Goal: Information Seeking & Learning: Learn about a topic

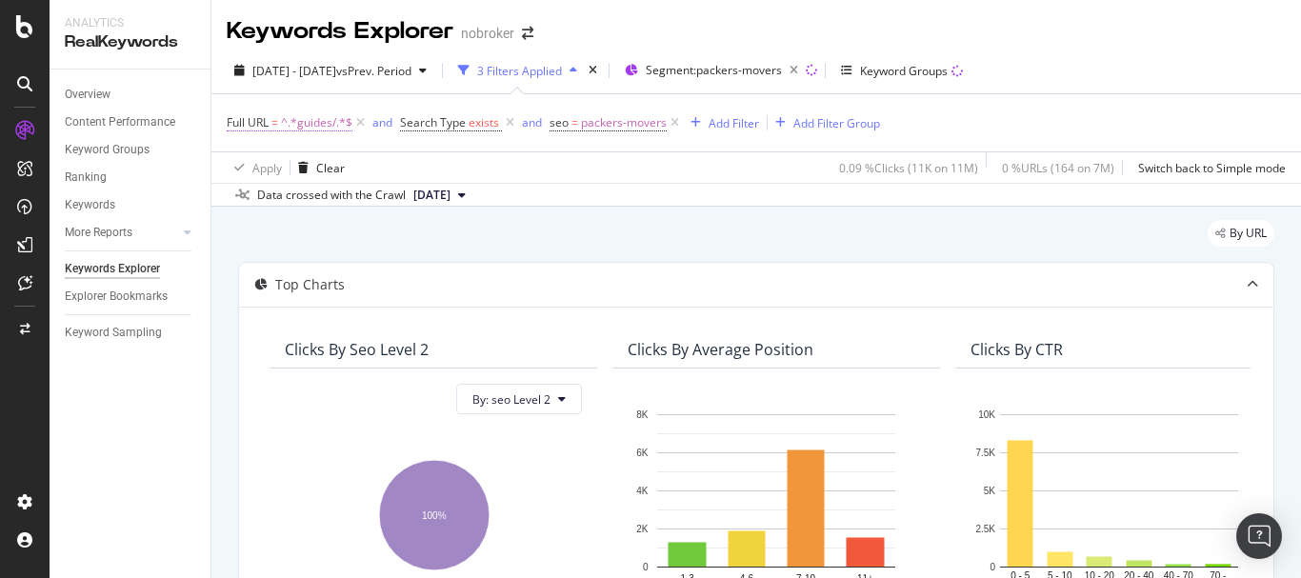
click at [308, 121] on span "^.*guides/.*$" at bounding box center [316, 123] width 71 height 27
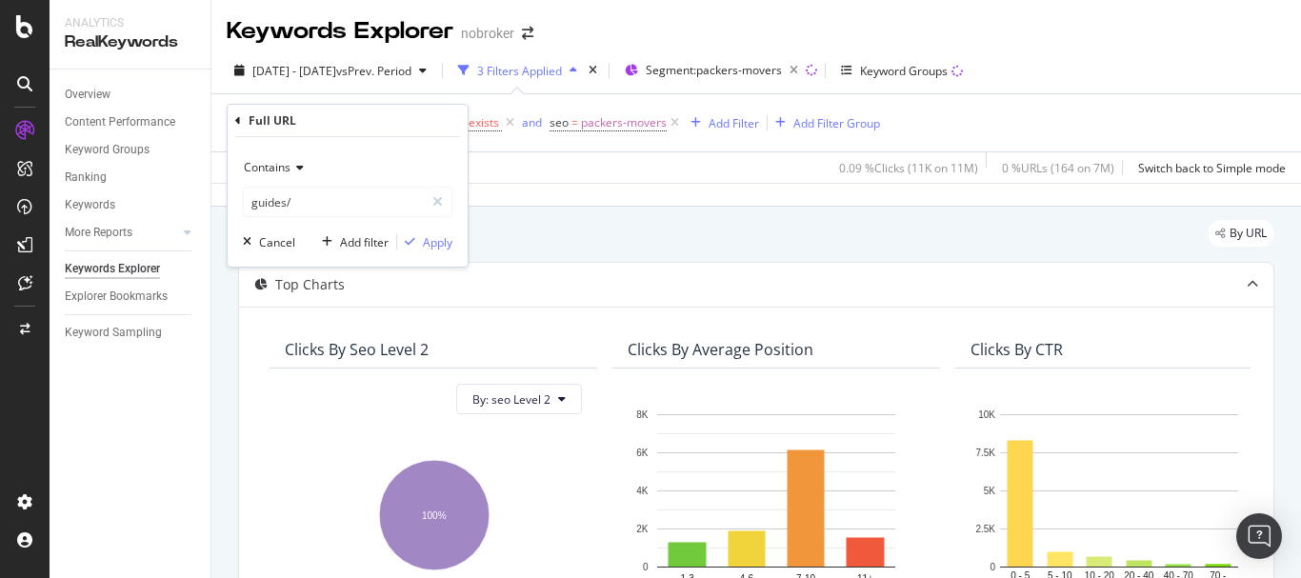
click at [276, 164] on span "Contains" at bounding box center [267, 167] width 47 height 16
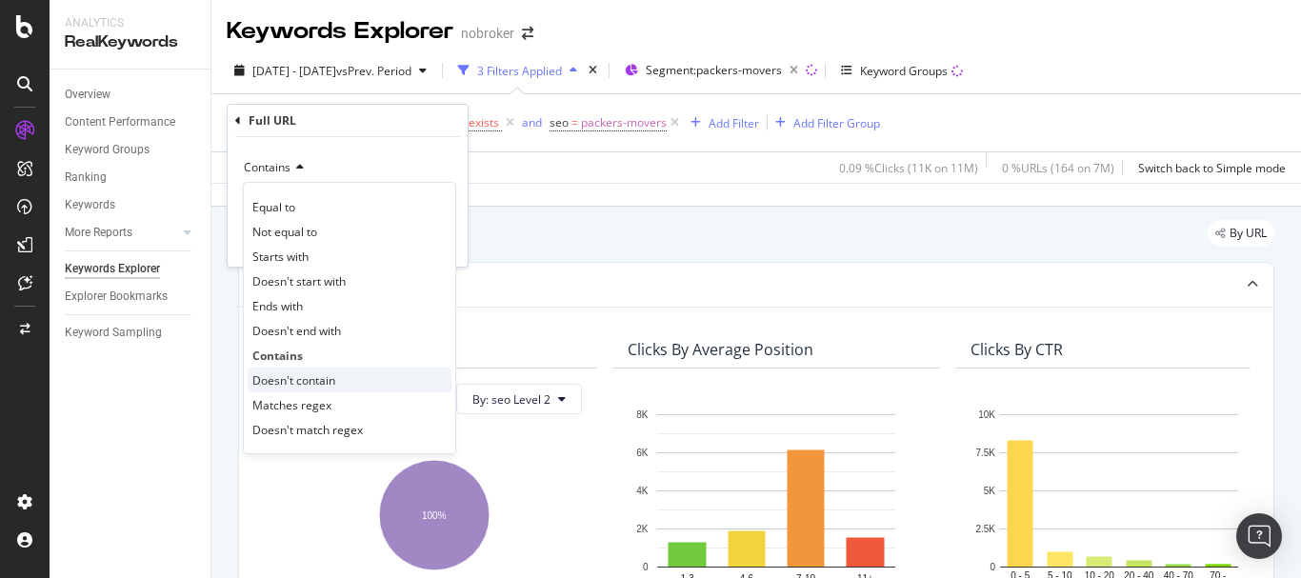
click at [317, 373] on span "Doesn't contain" at bounding box center [293, 381] width 83 height 16
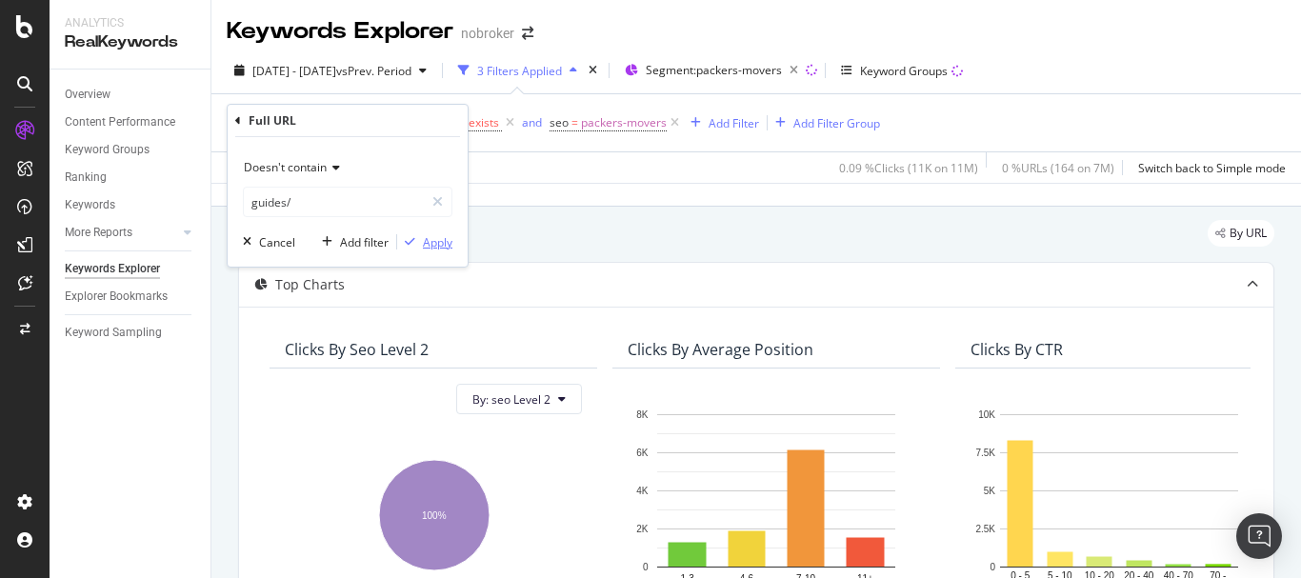
click at [423, 241] on div "Apply" at bounding box center [438, 242] width 30 height 16
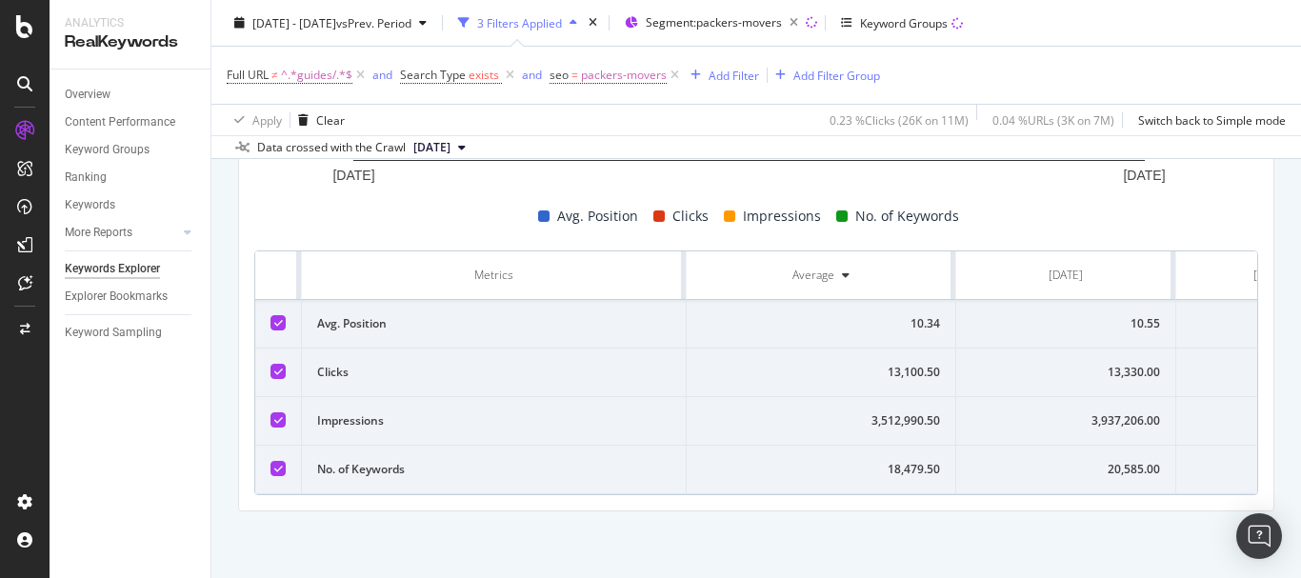
scroll to position [0, 122]
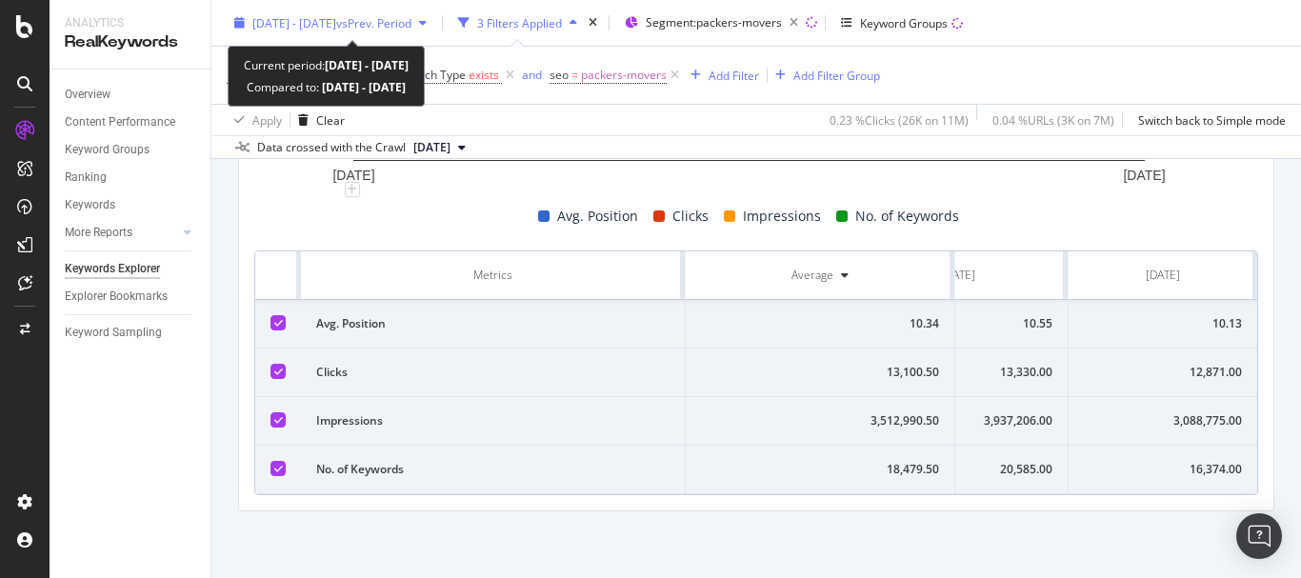
click at [336, 14] on span "[DATE] - [DATE]" at bounding box center [294, 22] width 84 height 16
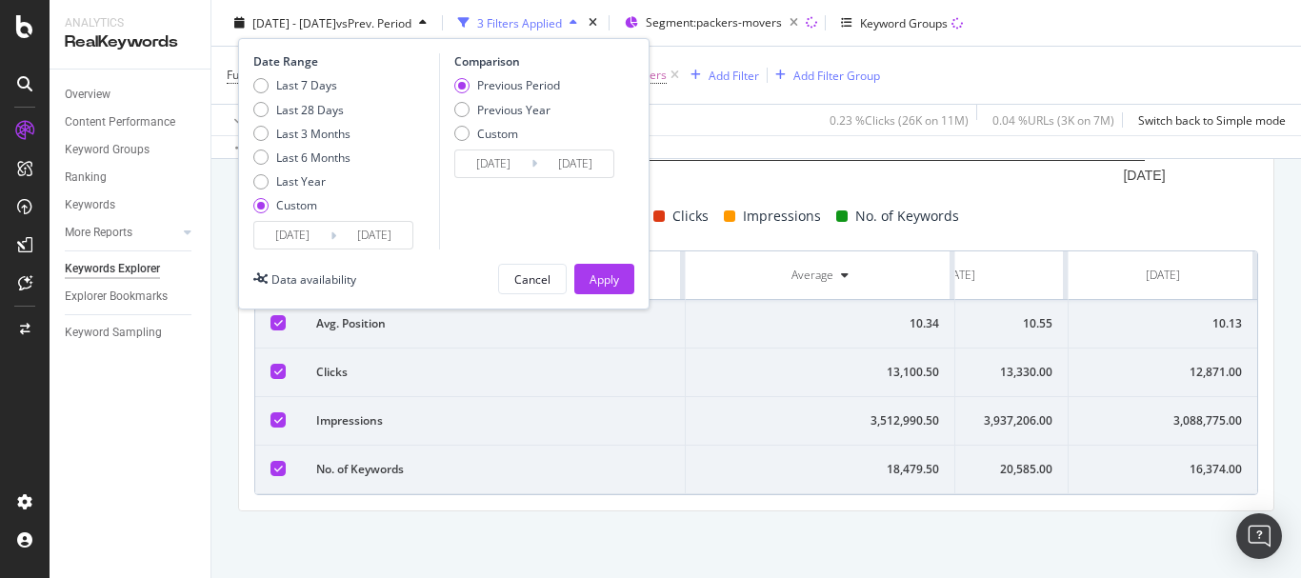
click at [283, 249] on div "[DATE] Navigate forward to interact with the calendar and select a date. Press …" at bounding box center [333, 235] width 160 height 29
click at [283, 237] on input "[DATE]" at bounding box center [292, 235] width 76 height 27
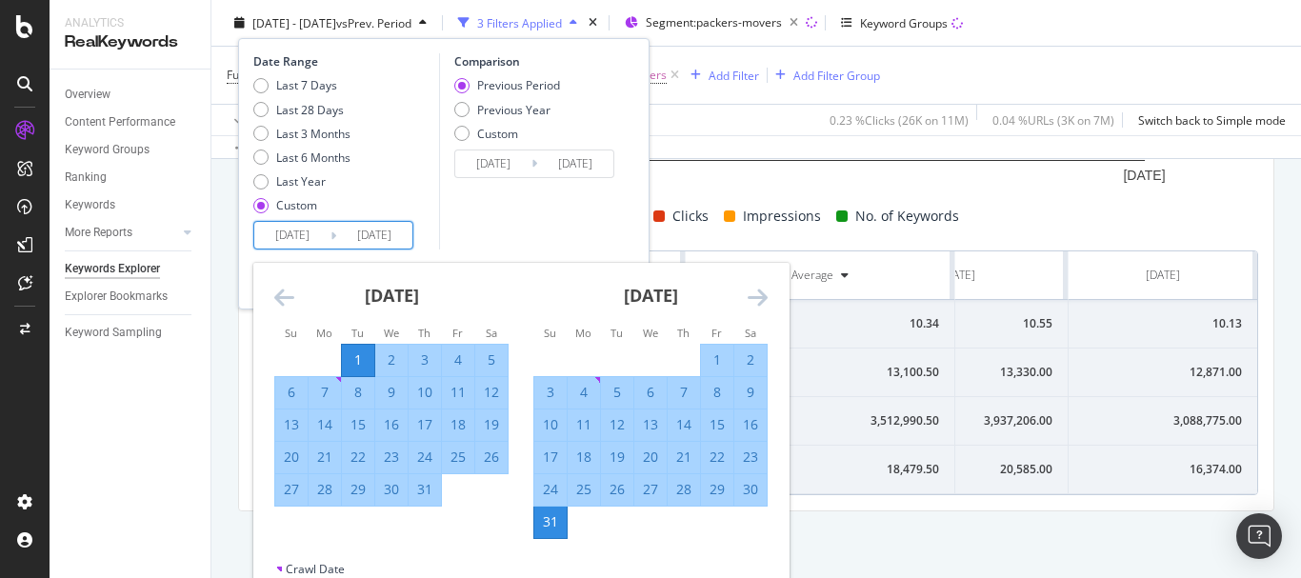
click at [292, 294] on icon "Move backward to switch to the previous month." at bounding box center [284, 297] width 20 height 23
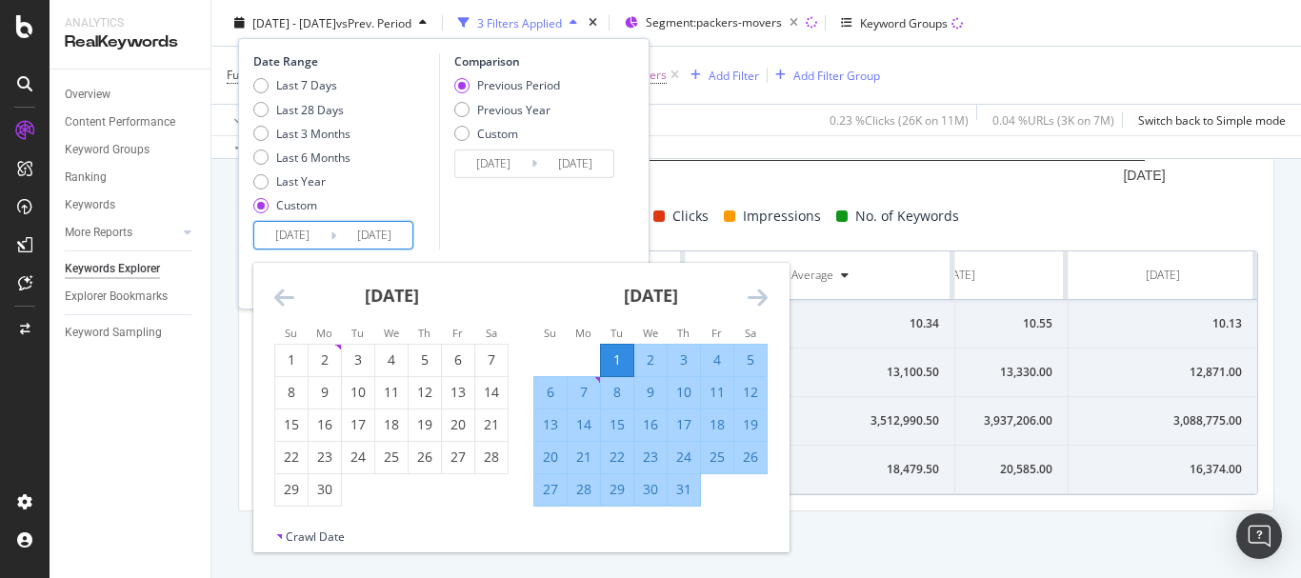
click at [292, 294] on icon "Move backward to switch to the previous month." at bounding box center [284, 297] width 20 height 23
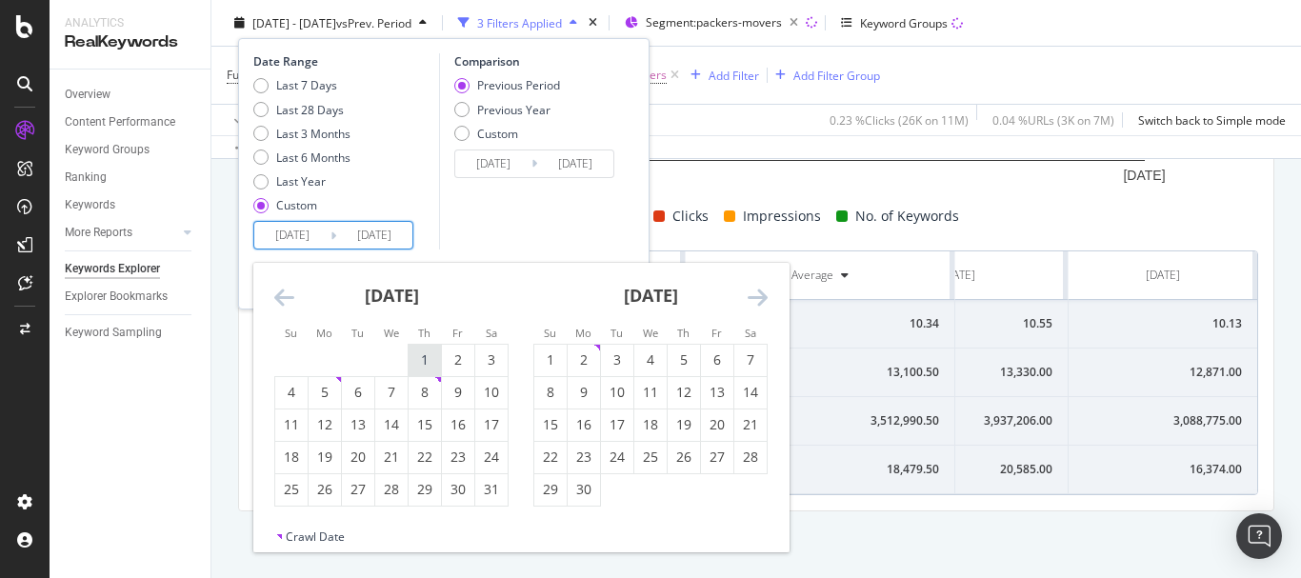
click at [428, 350] on div "1" at bounding box center [425, 360] width 32 height 31
type input "[DATE]"
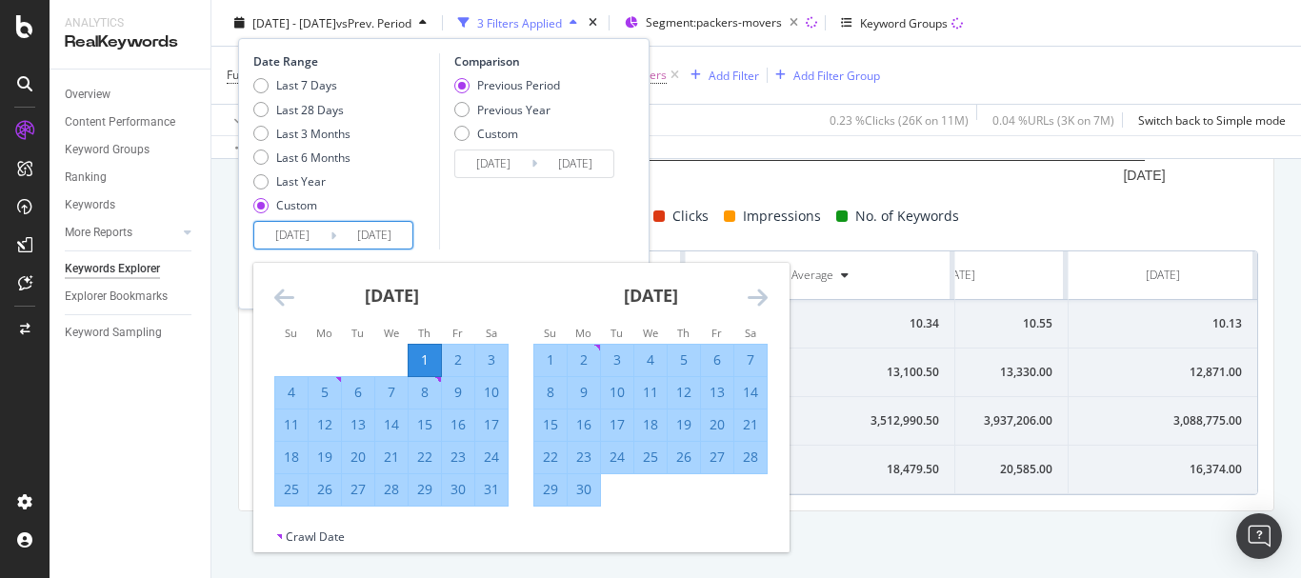
click at [756, 293] on icon "Move forward to switch to the next month." at bounding box center [758, 297] width 20 height 23
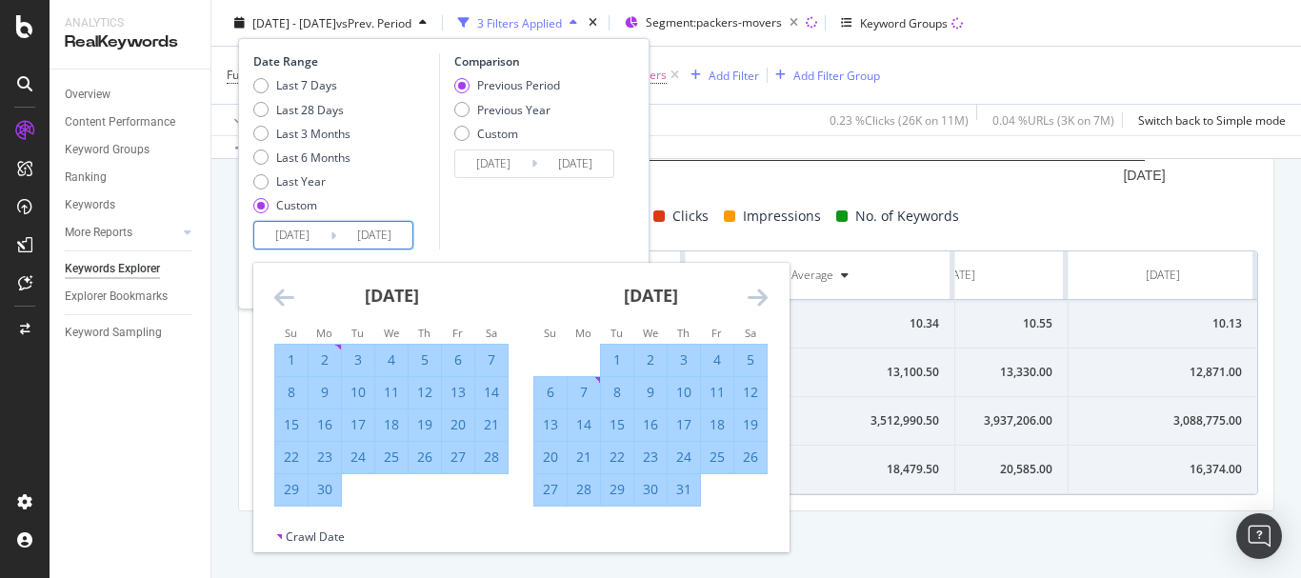
click at [756, 293] on icon "Move forward to switch to the next month." at bounding box center [758, 297] width 20 height 23
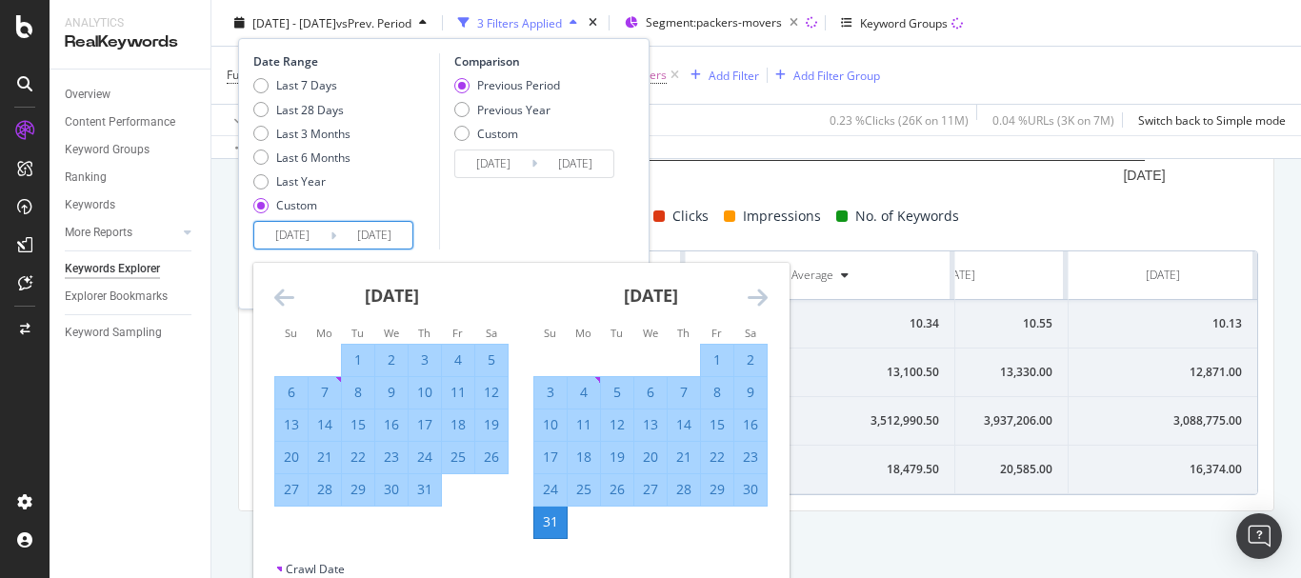
click at [756, 293] on icon "Move forward to switch to the next month." at bounding box center [758, 297] width 20 height 23
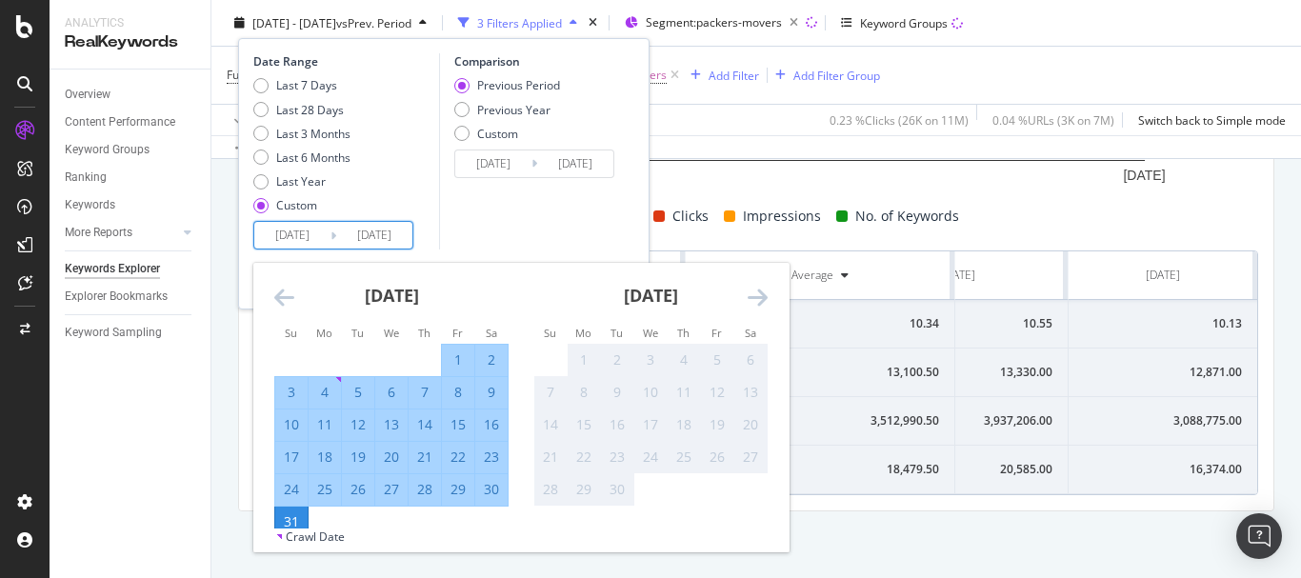
click at [297, 516] on div "31" at bounding box center [291, 522] width 32 height 19
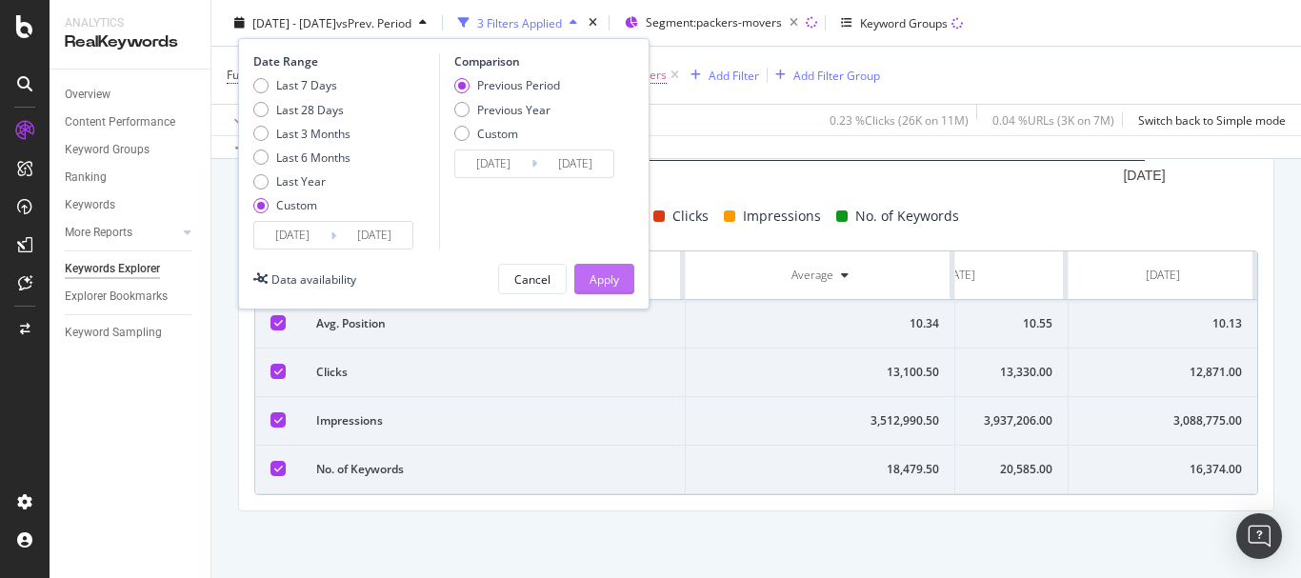
click at [614, 272] on div "Apply" at bounding box center [605, 279] width 30 height 16
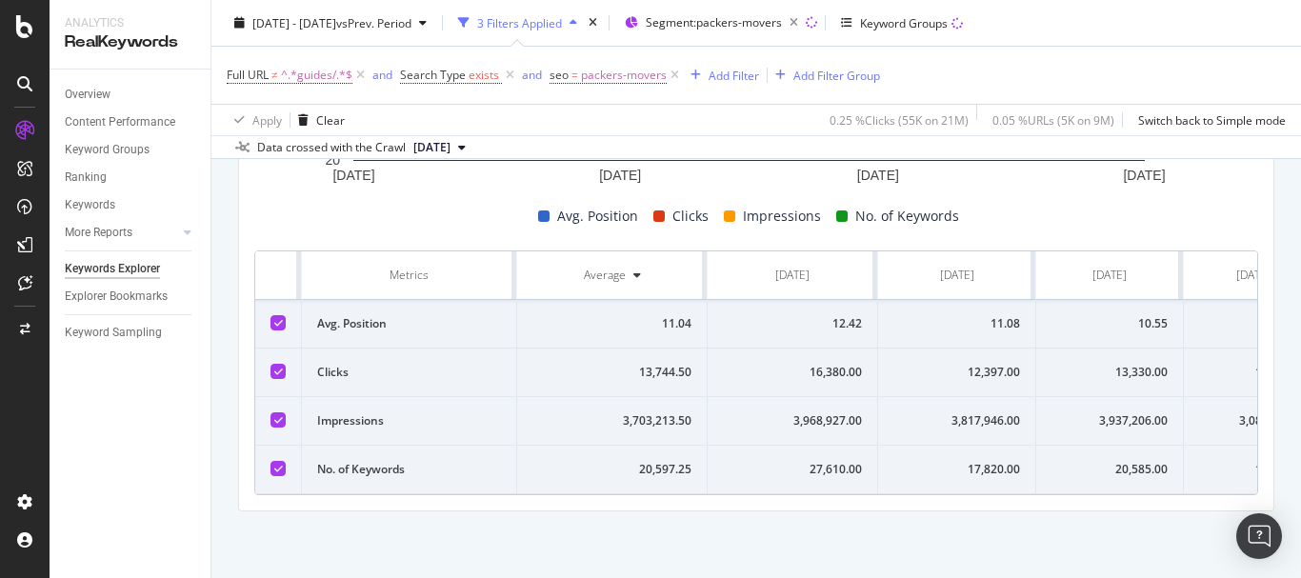
click at [844, 315] on div "12.42" at bounding box center [792, 323] width 139 height 17
copy div "12.42"
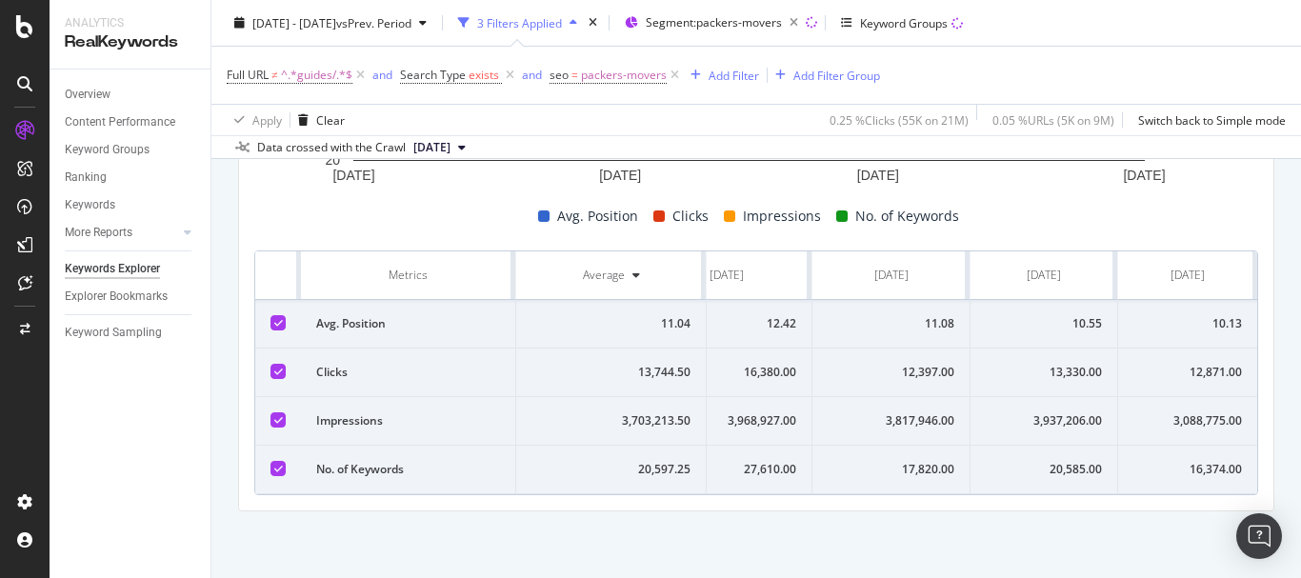
click at [914, 364] on div "12,397.00" at bounding box center [891, 372] width 127 height 17
copy div "12,397.00"
click at [919, 413] on div "3,817,946.00" at bounding box center [891, 421] width 127 height 17
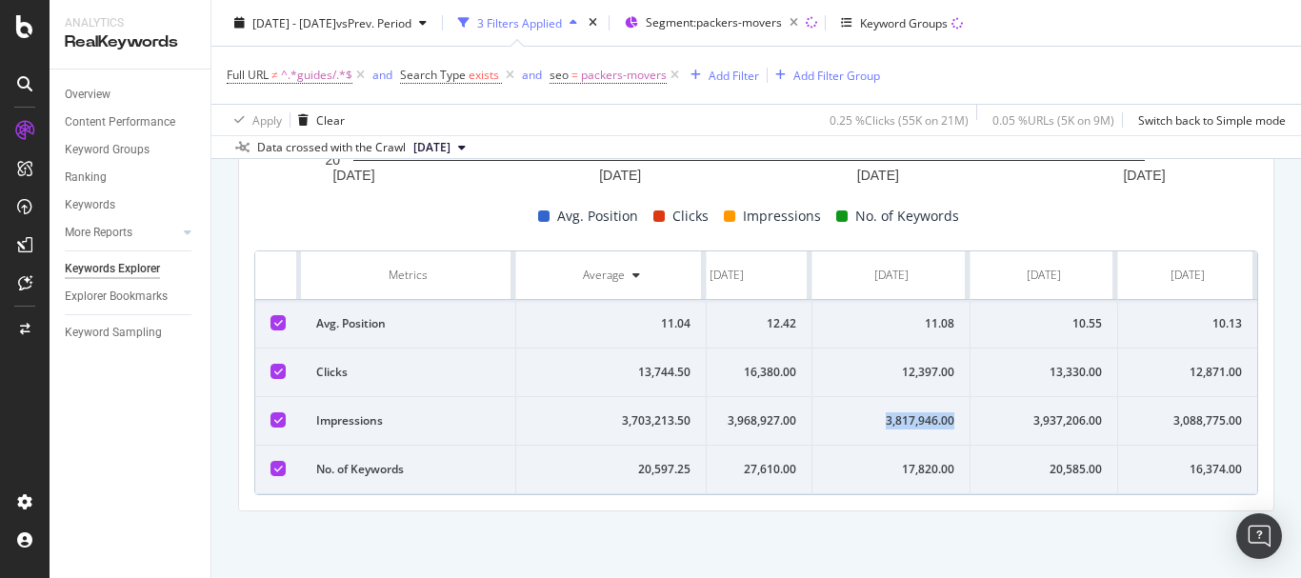
copy div "3,817,946.00"
click at [914, 461] on div "17,820.00" at bounding box center [891, 469] width 127 height 17
copy div "17,820.00"
drag, startPoint x: 1028, startPoint y: 497, endPoint x: 1056, endPoint y: 494, distance: 27.8
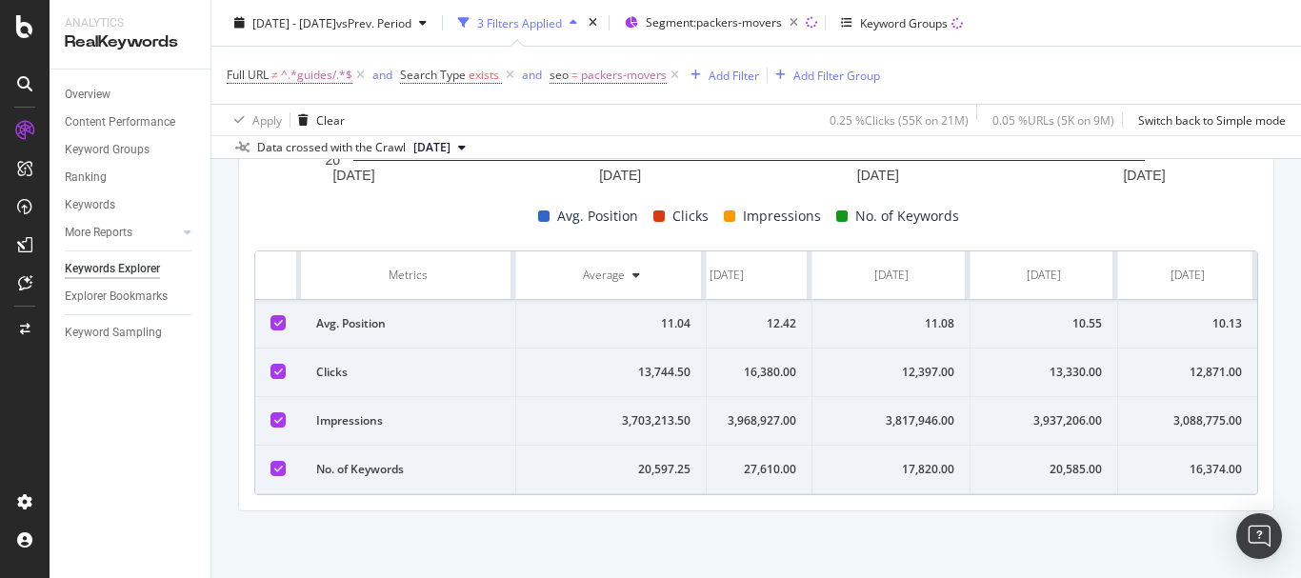
click at [1056, 494] on div "Compare periods Month Add to Custom Report [DATE] [DATE] [DATE] [DATE] 0 4 8 12…" at bounding box center [756, 224] width 1035 height 573
click at [1056, 461] on div "20,585.00" at bounding box center [1044, 469] width 116 height 17
copy div "20,585.00"
click at [1078, 419] on td "3,937,206.00" at bounding box center [1045, 421] width 148 height 49
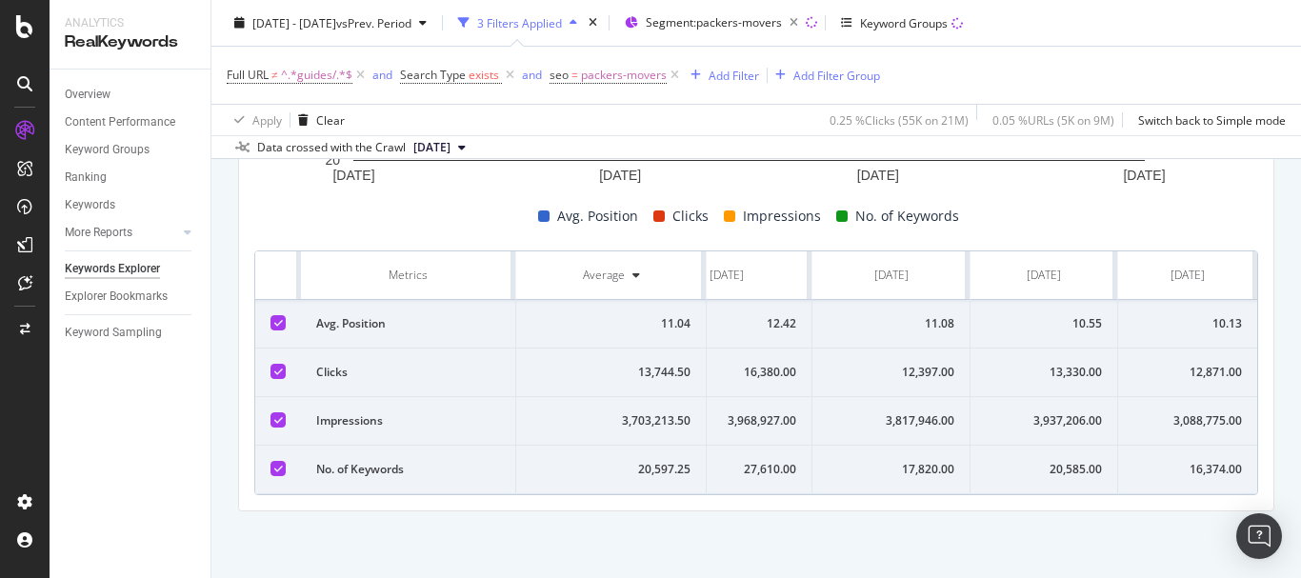
click at [1069, 413] on div "3,937,206.00" at bounding box center [1044, 421] width 116 height 17
copy div "3,937,206.00"
click at [1047, 349] on td "13,330.00" at bounding box center [1045, 373] width 148 height 49
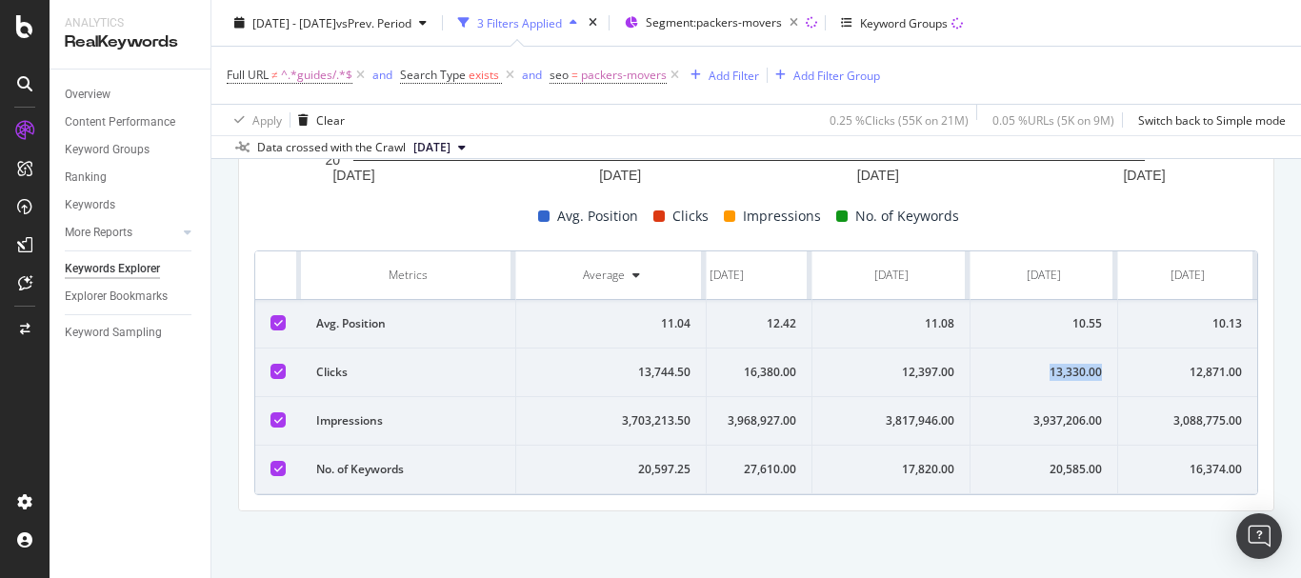
copy div "13,330.00"
click at [1078, 315] on div "10.55" at bounding box center [1044, 323] width 116 height 17
copy div "10.55"
click at [1215, 315] on div "10.13" at bounding box center [1188, 323] width 109 height 17
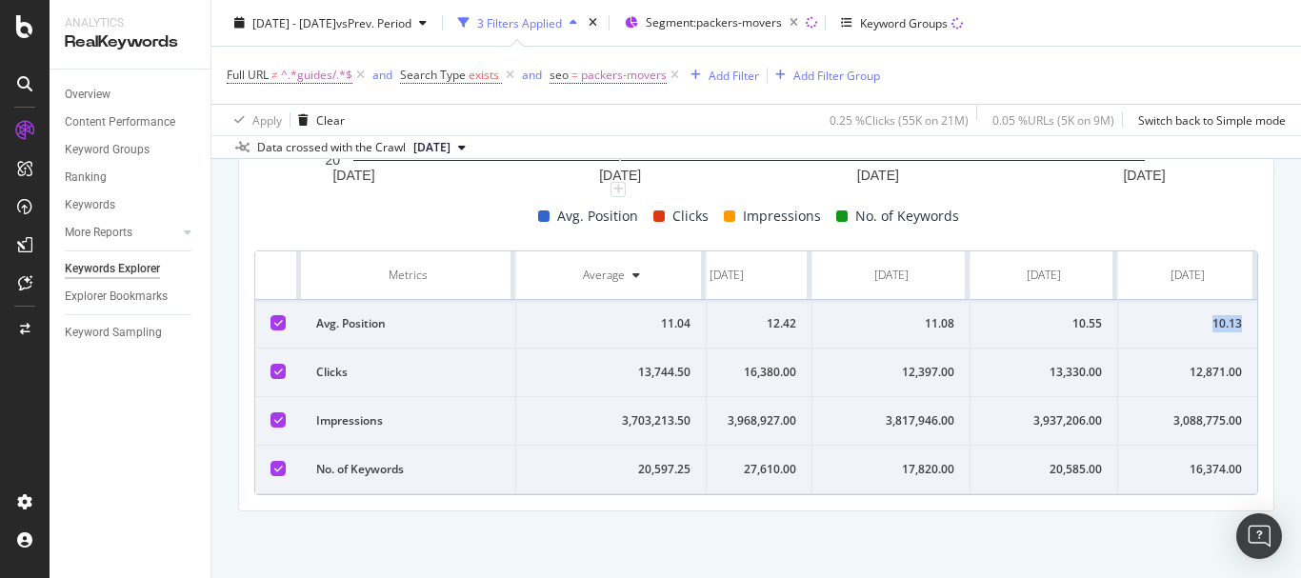
click at [1215, 315] on div "10.13" at bounding box center [1188, 323] width 109 height 17
copy div "10.13"
click at [1198, 364] on div "12,871.00" at bounding box center [1188, 372] width 109 height 17
copy div "12,871.00"
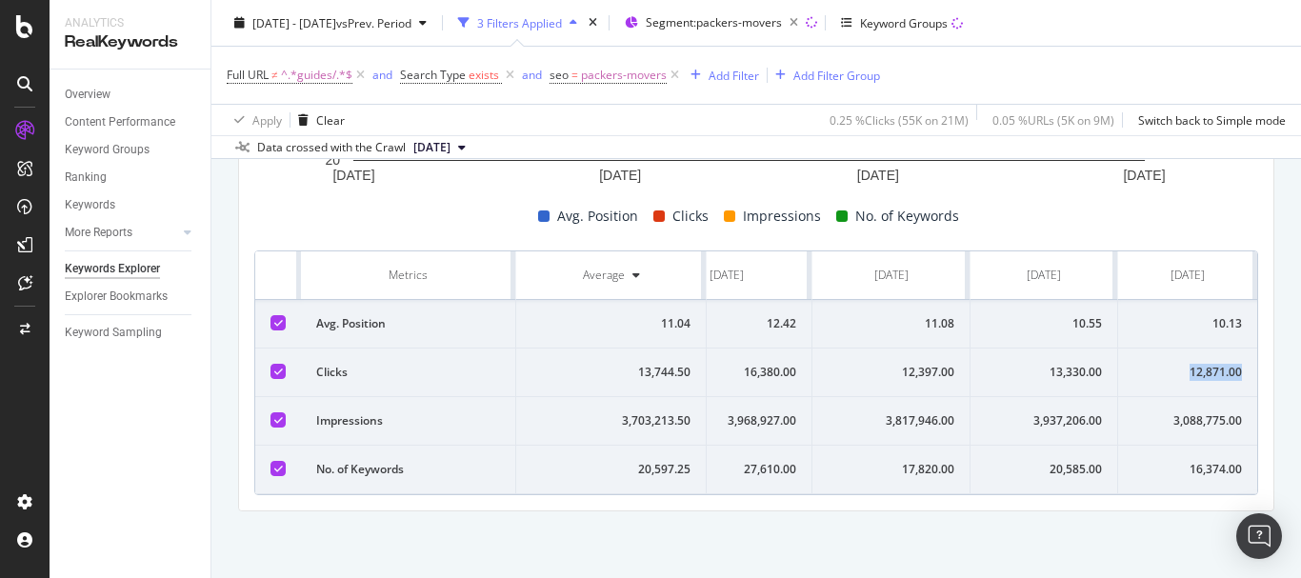
click at [1168, 413] on div "3,088,775.00" at bounding box center [1188, 421] width 109 height 17
click at [1169, 413] on div "3,088,775.00" at bounding box center [1188, 421] width 109 height 17
click at [1184, 461] on div "16,374.00" at bounding box center [1188, 469] width 109 height 17
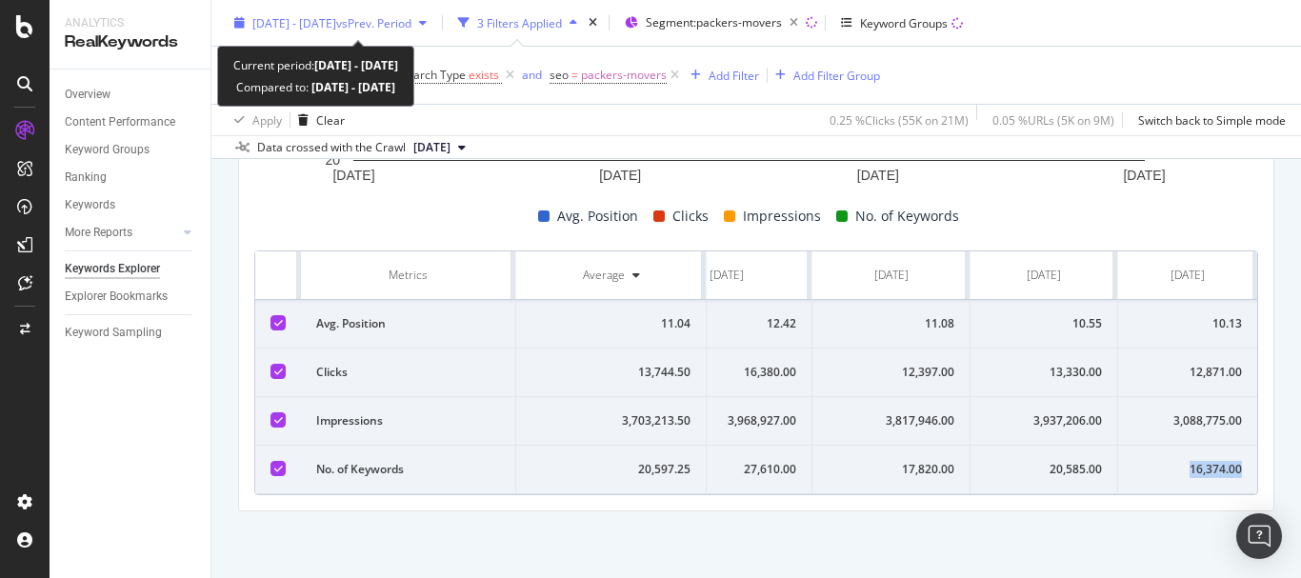
click at [395, 22] on span "vs Prev. Period" at bounding box center [373, 22] width 75 height 16
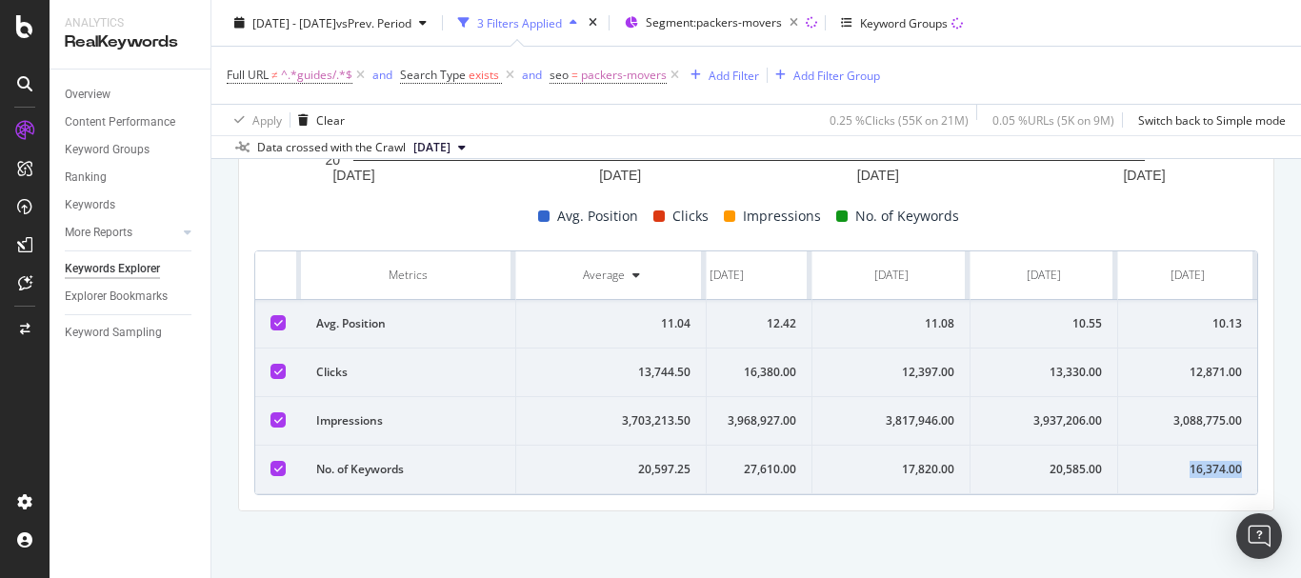
click at [1140, 89] on div "Full URL ≠ ^.*guides/.*$ and Search Type exists and seo = packers-movers Add Fi…" at bounding box center [756, 75] width 1059 height 57
